Goal: Find specific page/section: Locate item on page

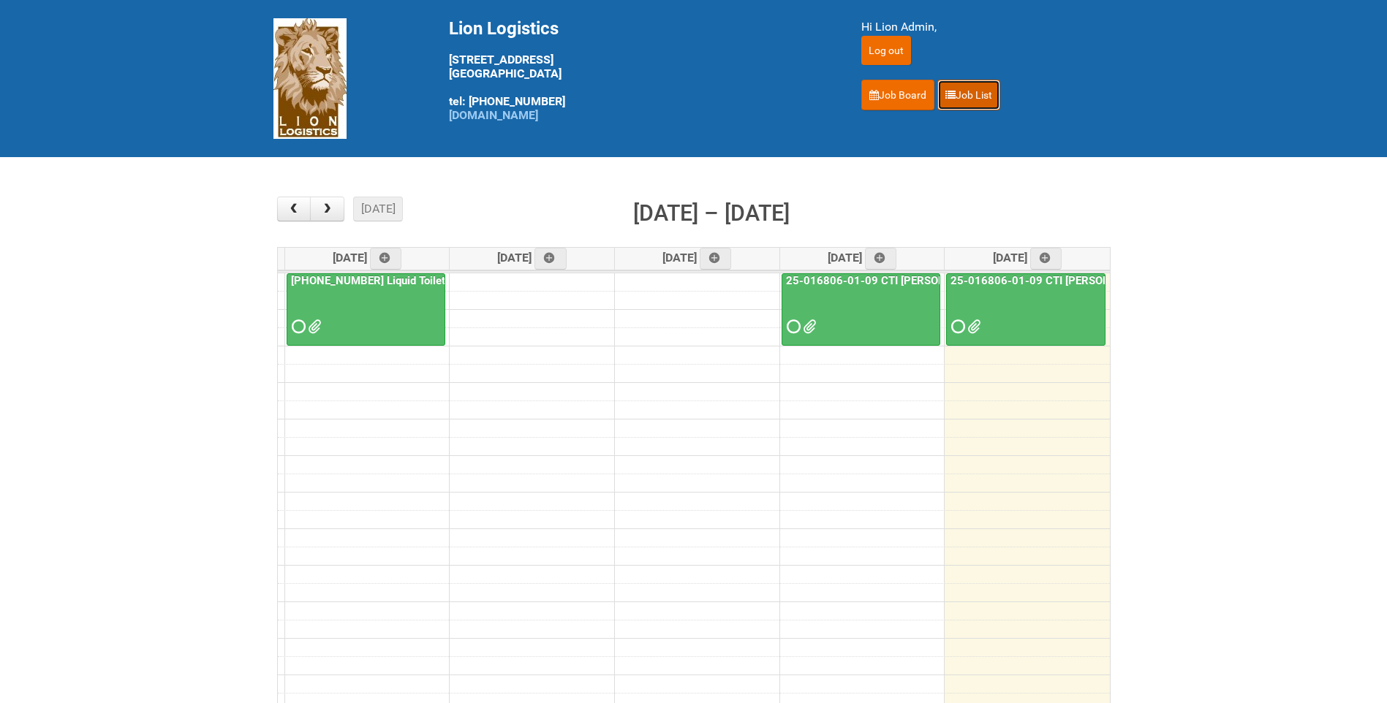
drag, startPoint x: 963, startPoint y: 95, endPoint x: 1027, endPoint y: 258, distance: 175.3
click at [963, 95] on link "Job List" at bounding box center [968, 95] width 63 height 31
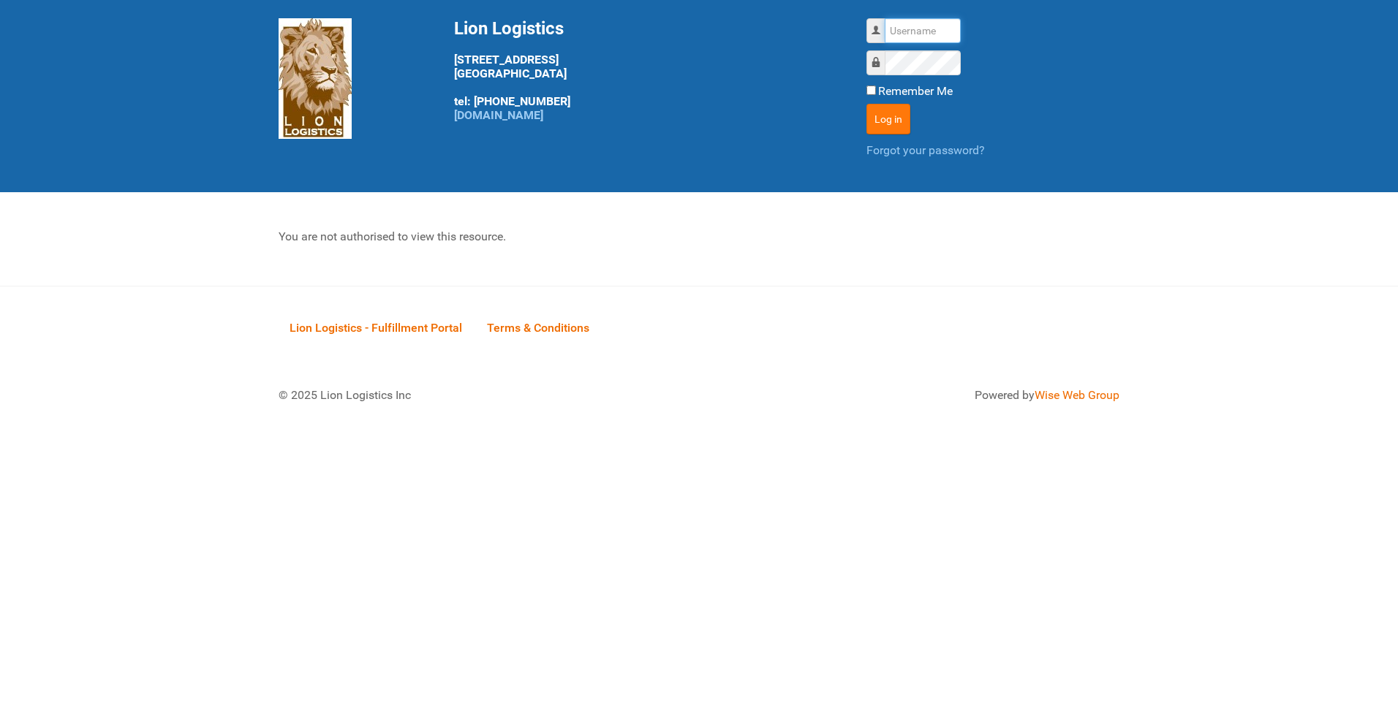
type input "lion"
click at [889, 118] on button "Log in" at bounding box center [888, 119] width 44 height 31
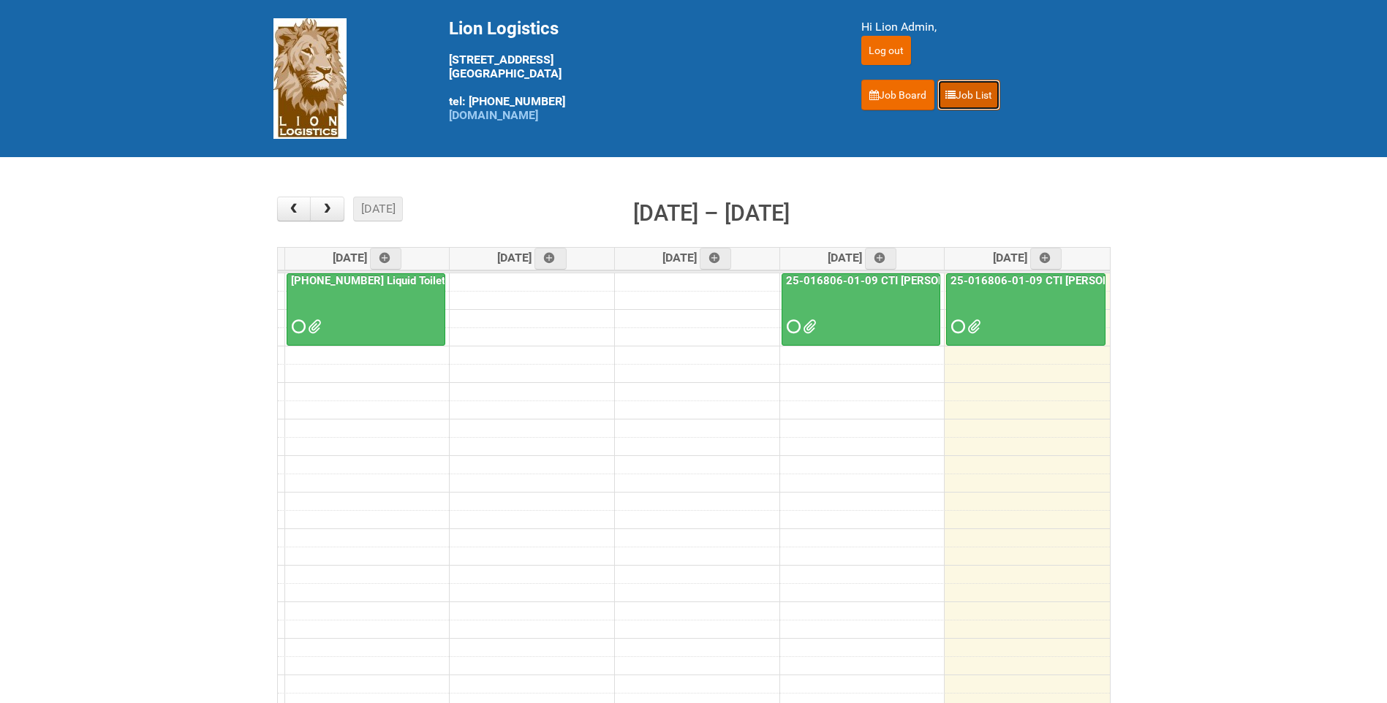
click at [990, 106] on link "Job List" at bounding box center [968, 95] width 63 height 31
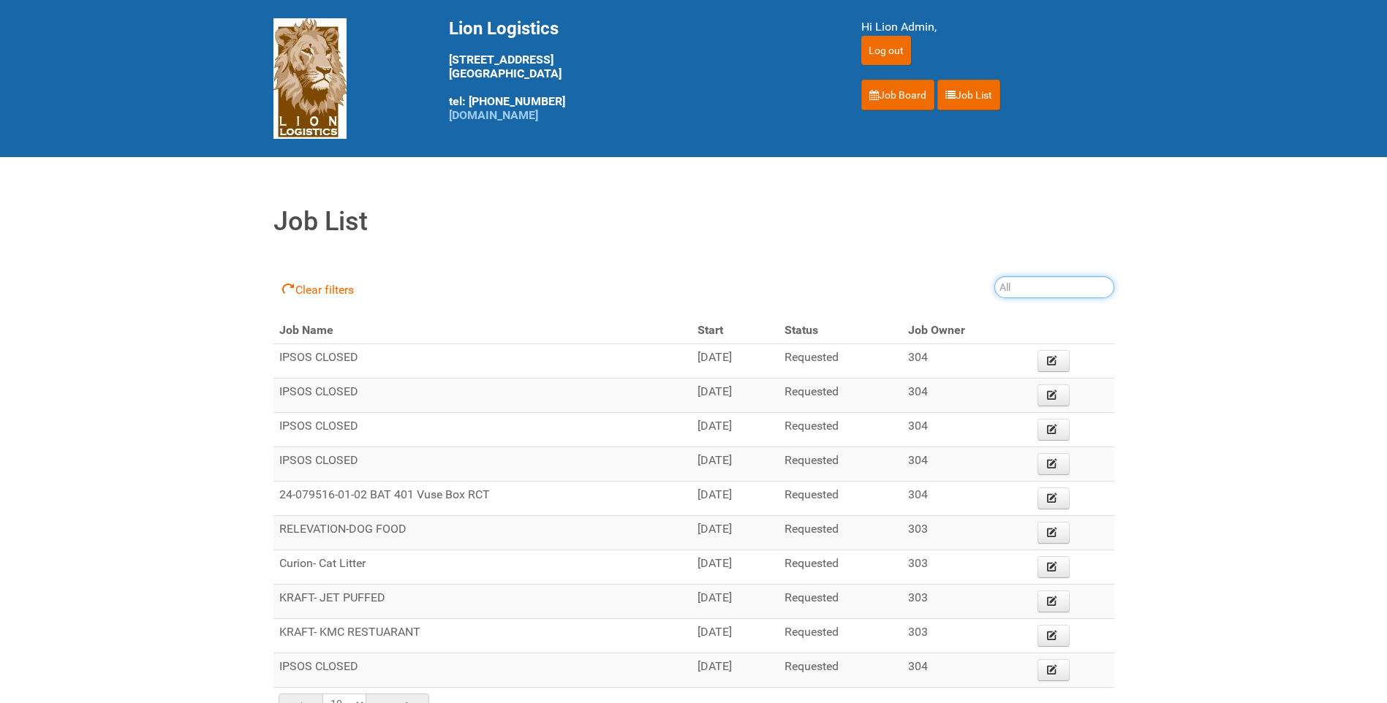
click at [1043, 287] on input "search" at bounding box center [1054, 287] width 120 height 22
type input "25-032"
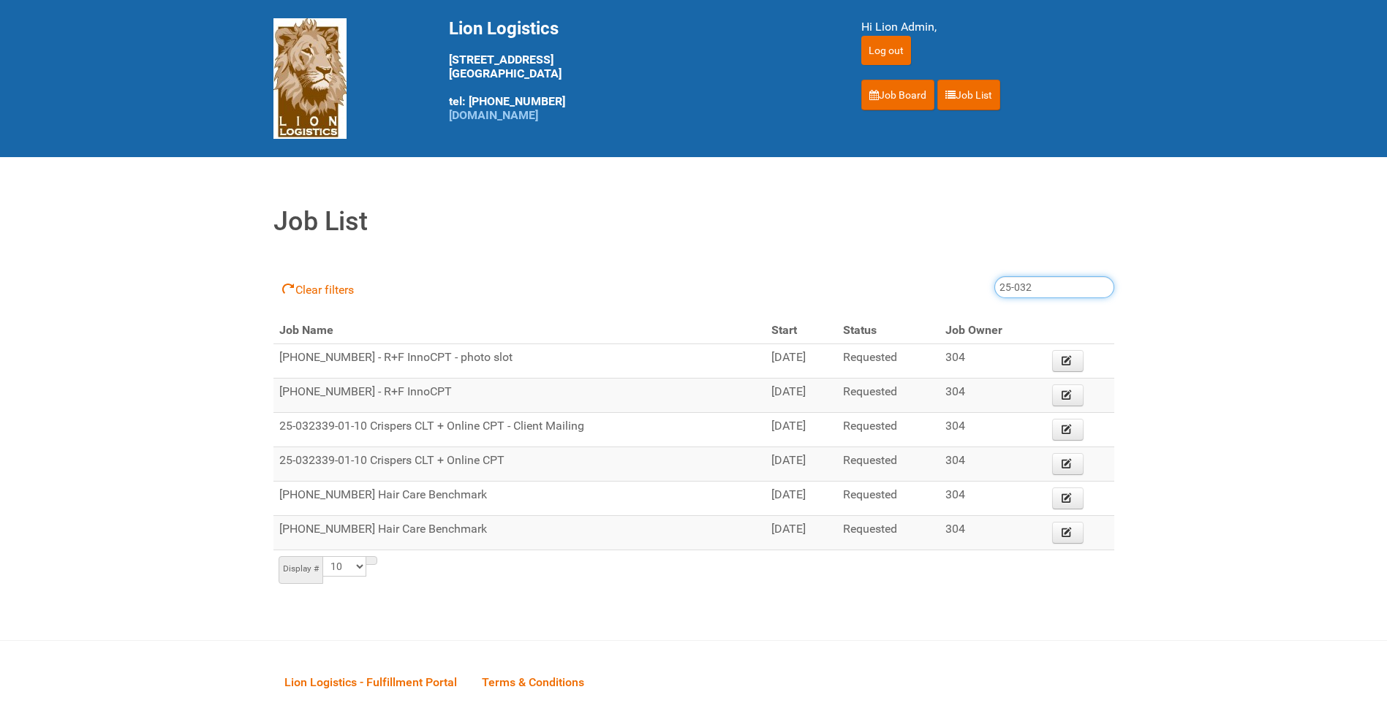
click at [1054, 288] on input "25-032" at bounding box center [1054, 287] width 120 height 22
type input "25-032854"
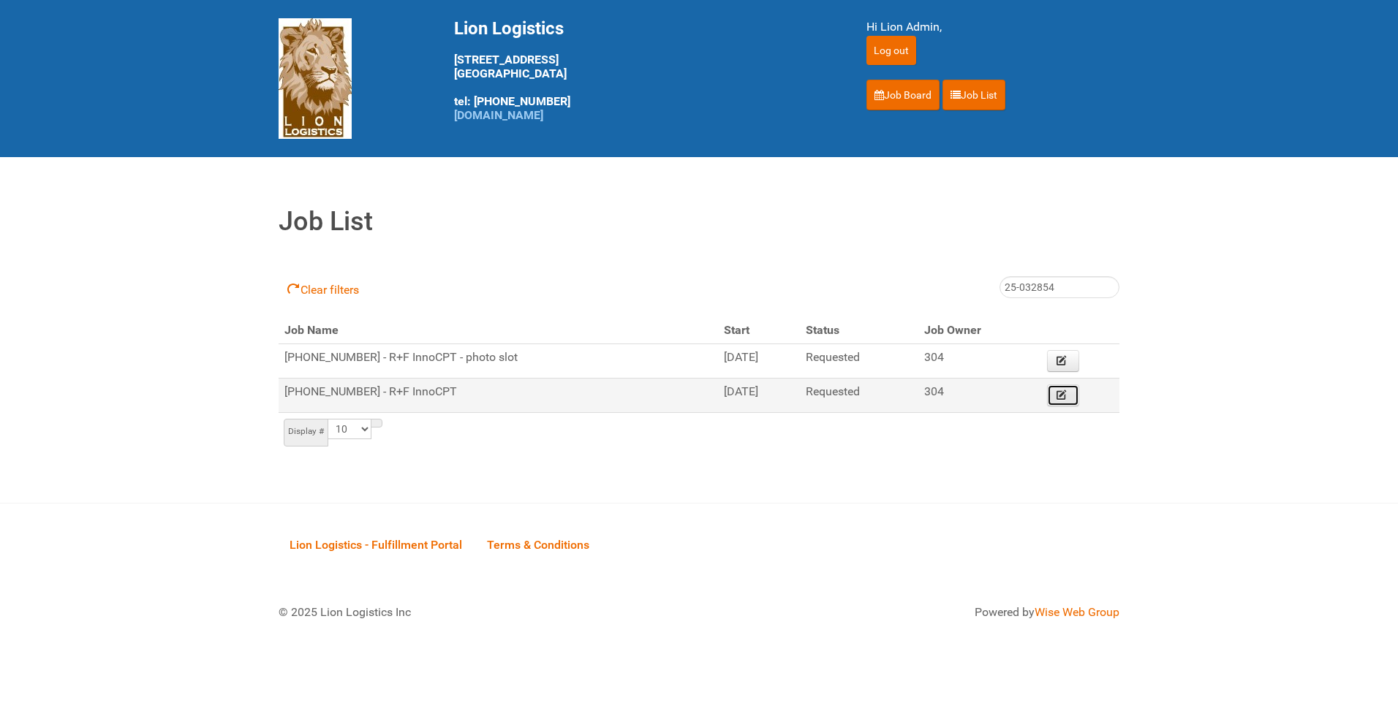
click at [1068, 394] on link "Edit" at bounding box center [1063, 396] width 32 height 22
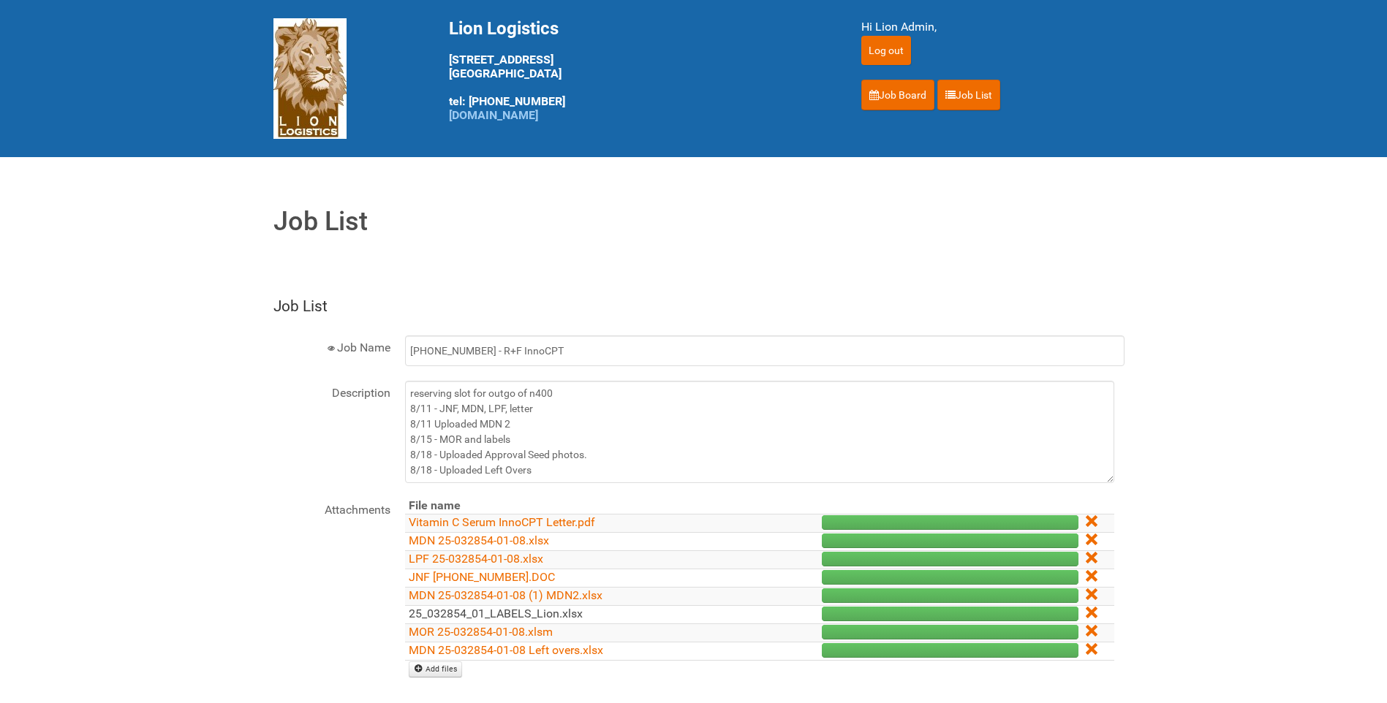
click at [508, 617] on link "25_032854_01_LABELS_Lion.xlsx" at bounding box center [496, 614] width 174 height 14
